Goal: Communication & Community: Answer question/provide support

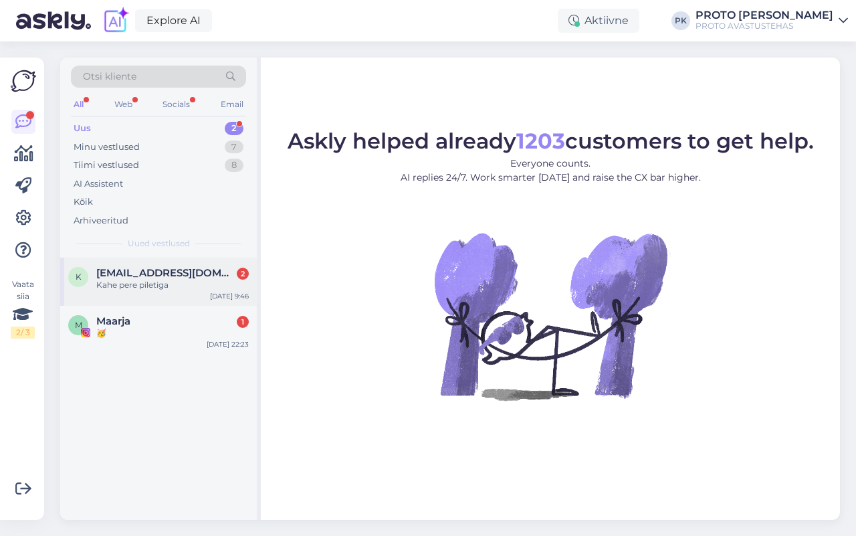
click at [128, 282] on div "Kahe pere piletiga" at bounding box center [172, 285] width 153 height 12
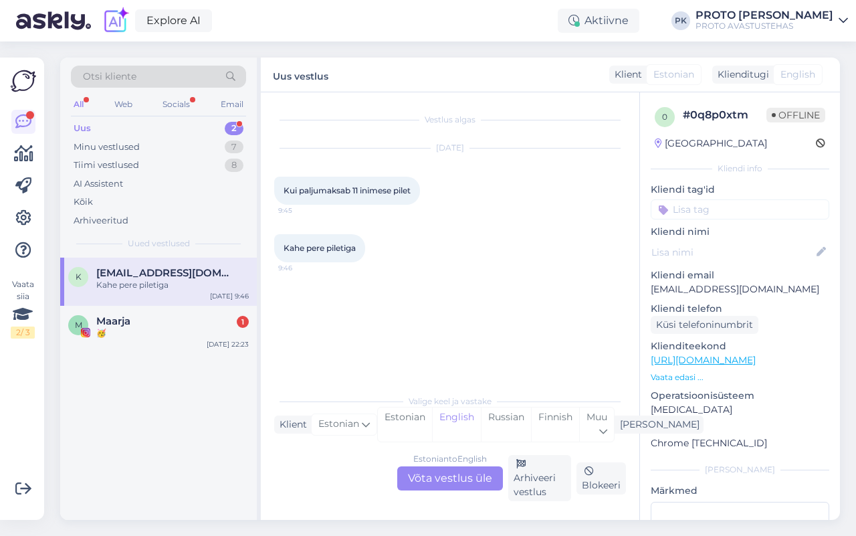
click at [450, 479] on div "Estonian to English Võta vestlus üle" at bounding box center [450, 478] width 106 height 24
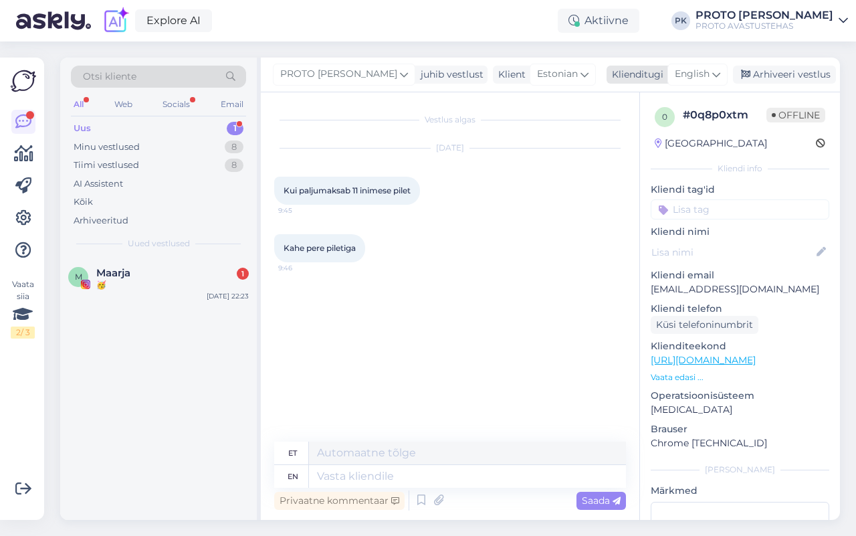
click at [714, 74] on icon at bounding box center [716, 74] width 8 height 15
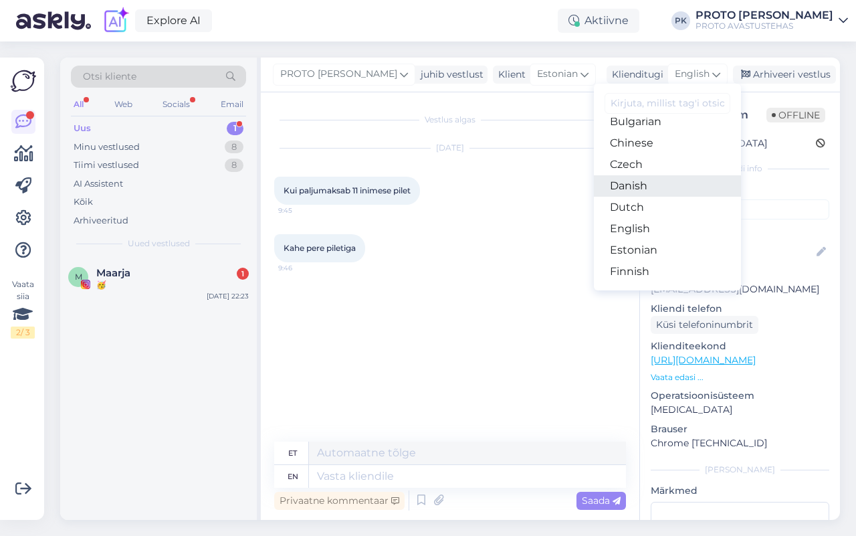
scroll to position [84, 0]
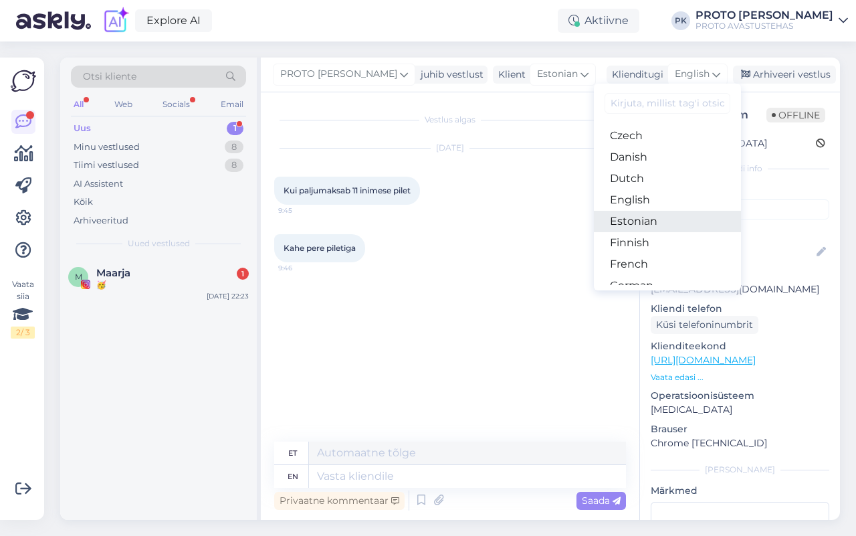
click at [633, 217] on link "Estonian" at bounding box center [667, 221] width 147 height 21
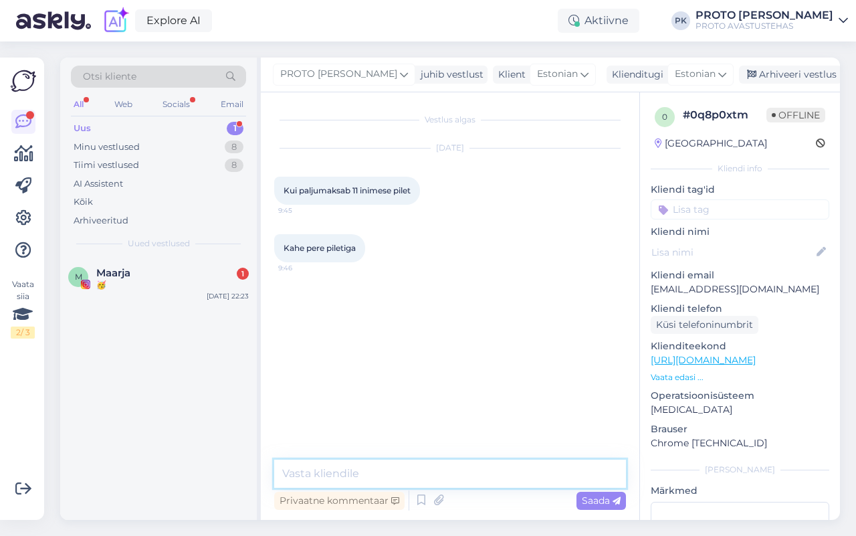
click at [315, 469] on textarea at bounding box center [450, 474] width 352 height 28
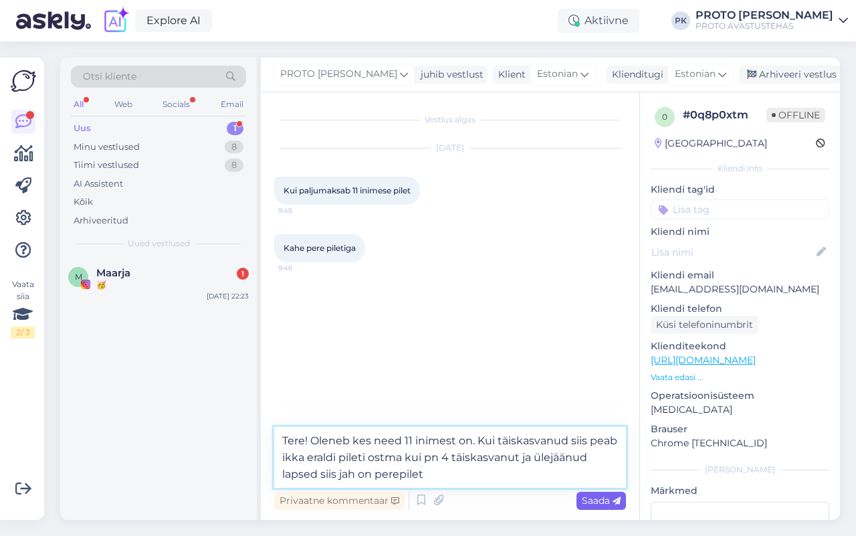
type textarea "Tere! Oleneb kes need 11 inimest on. Kui täiskasvanud siis peab ikka eraldi pil…"
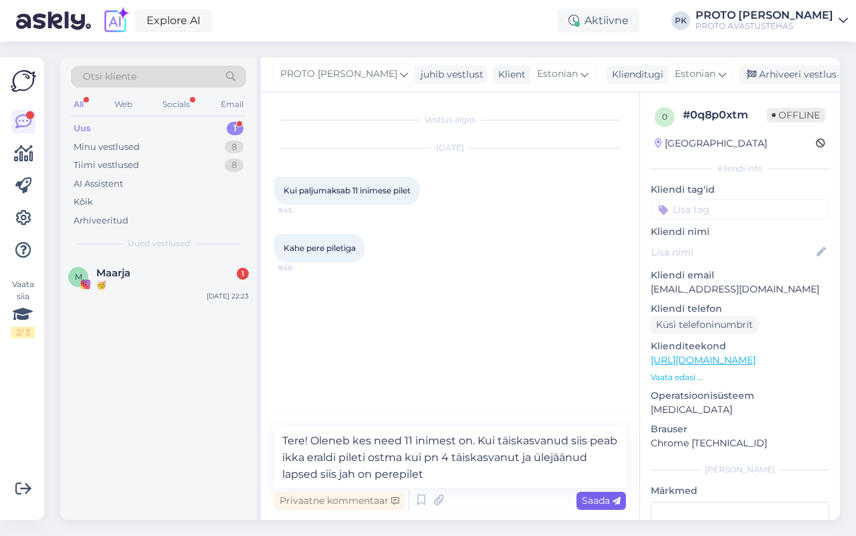
click at [613, 492] on div "Saada" at bounding box center [602, 501] width 50 height 18
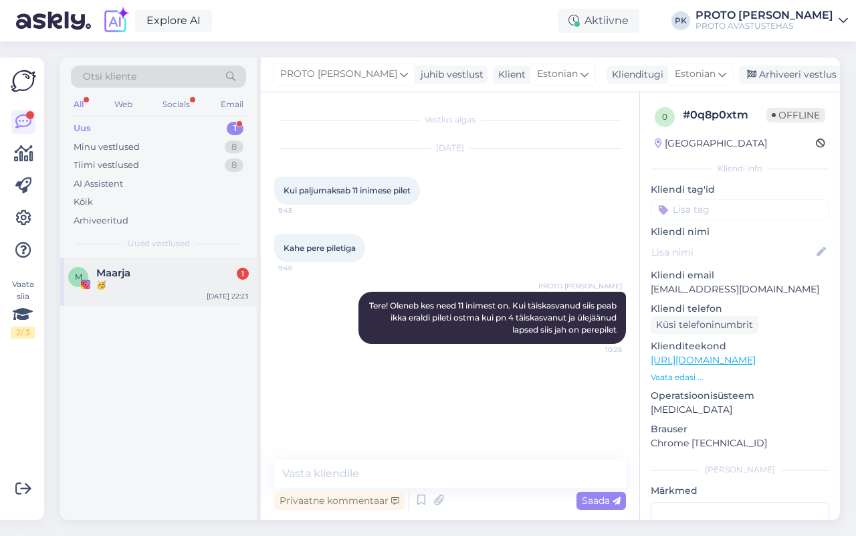
click at [114, 279] on div "🥳" at bounding box center [172, 285] width 153 height 12
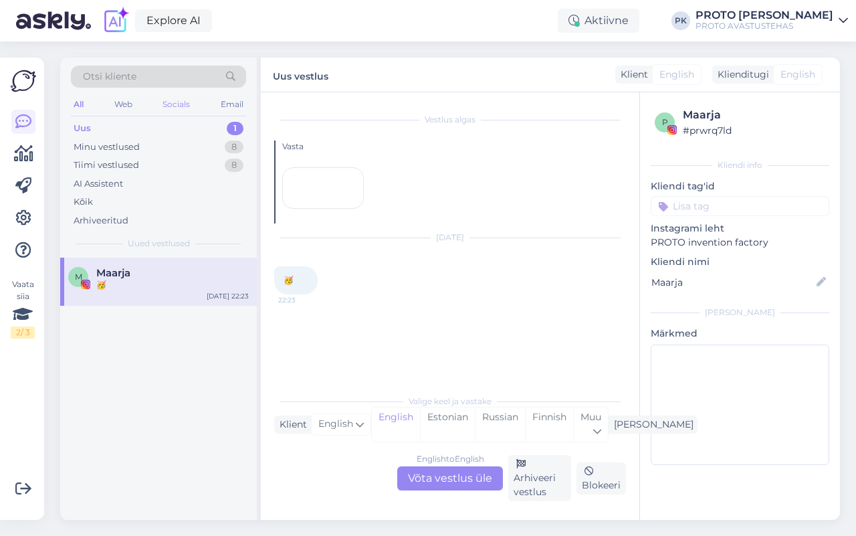
click at [168, 101] on div "Socials" at bounding box center [176, 104] width 33 height 17
